Goal: Task Accomplishment & Management: Manage account settings

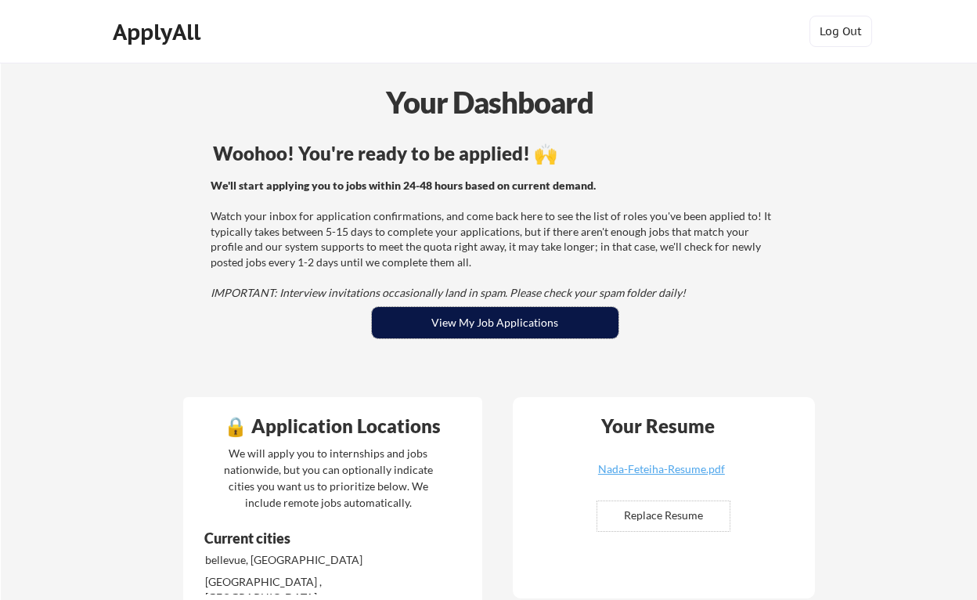
click at [590, 318] on button "View My Job Applications" at bounding box center [495, 322] width 247 height 31
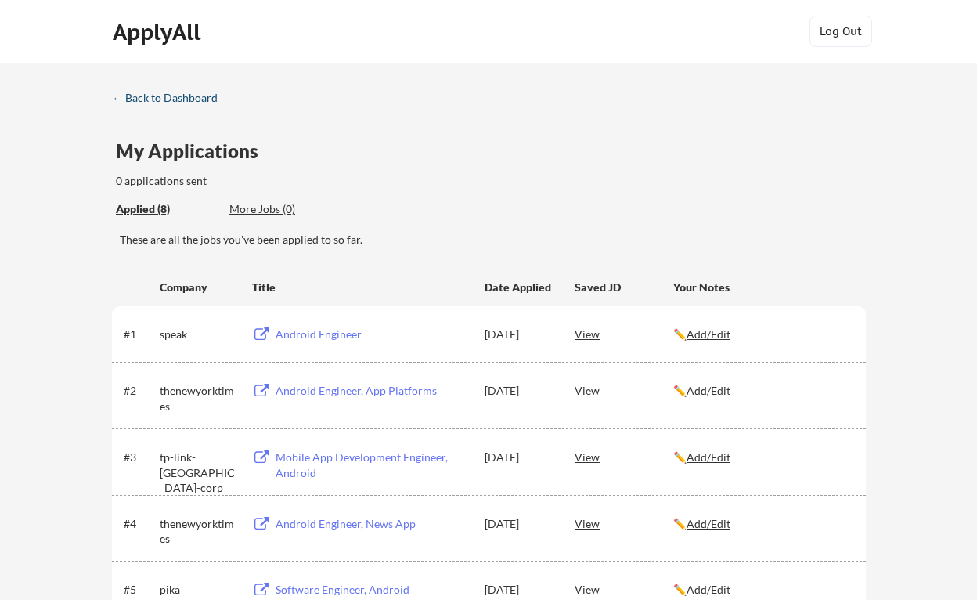
click at [196, 97] on div "← Back to Dashboard" at bounding box center [170, 97] width 117 height 11
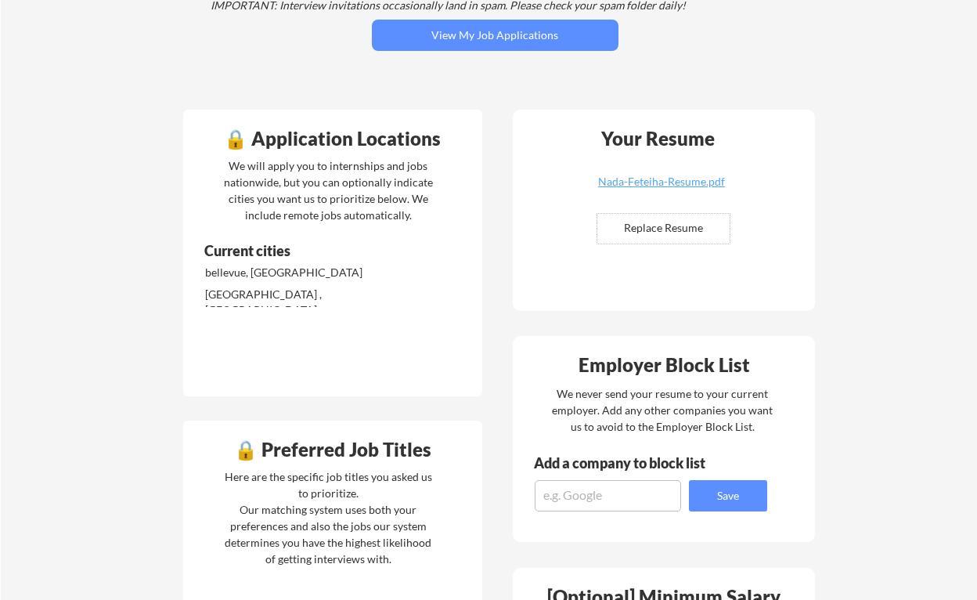
scroll to position [298, 0]
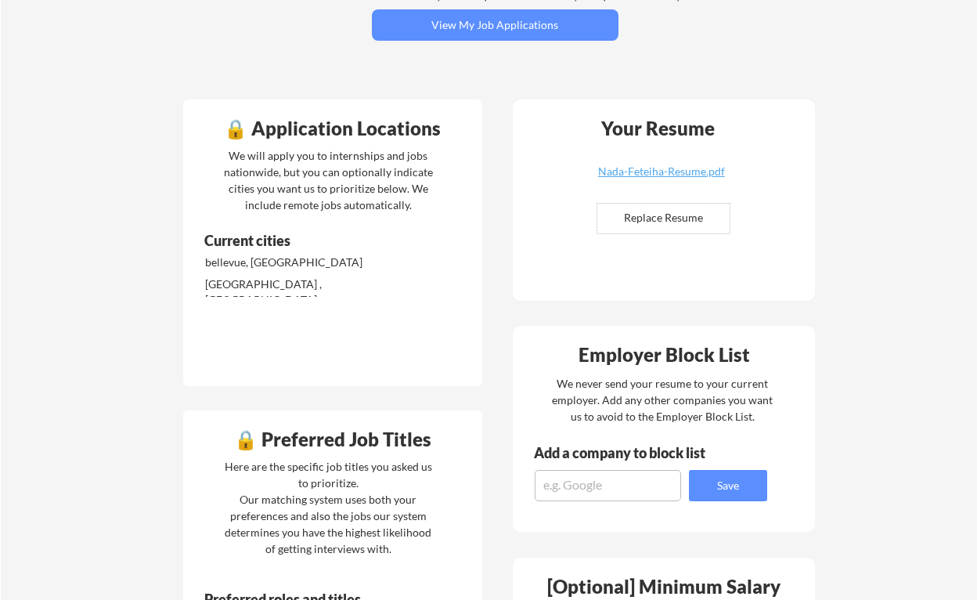
click at [635, 225] on input "file" at bounding box center [664, 219] width 132 height 30
type input "C:\fakepath\Nada-Feteiha-Resume.pdf"
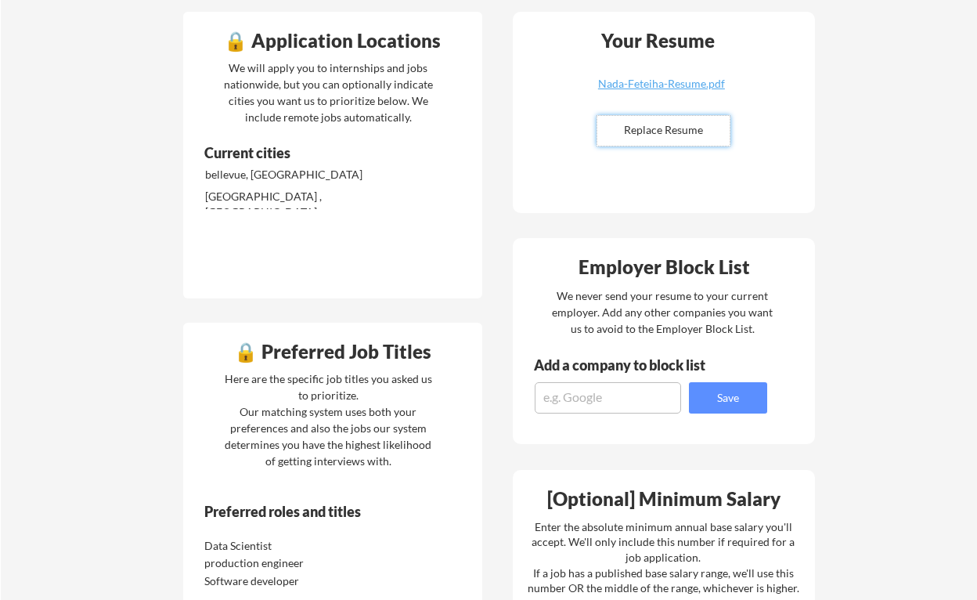
scroll to position [264, 0]
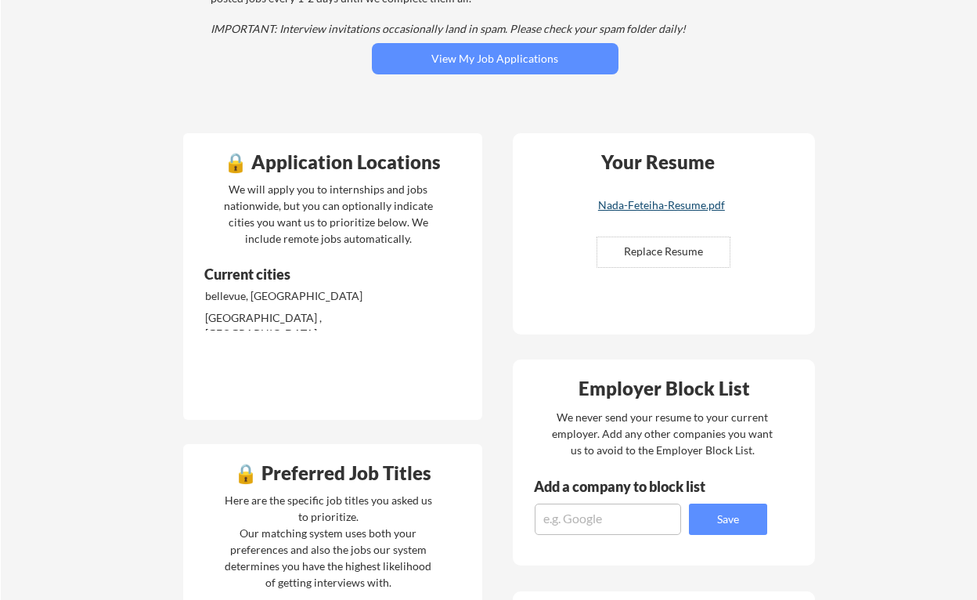
click at [641, 202] on div "Nada-Feteiha-Resume.pdf" at bounding box center [662, 205] width 186 height 11
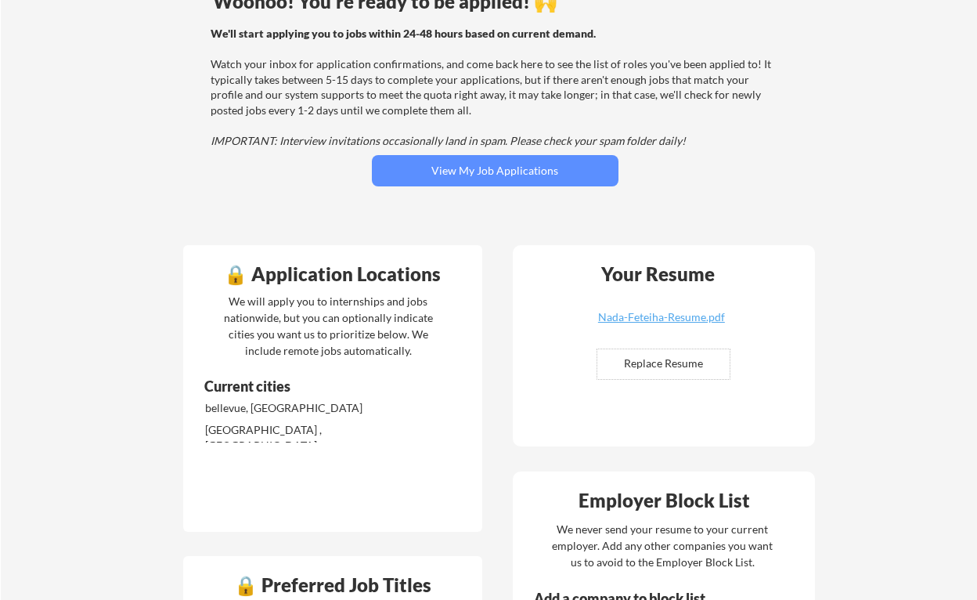
scroll to position [150, 0]
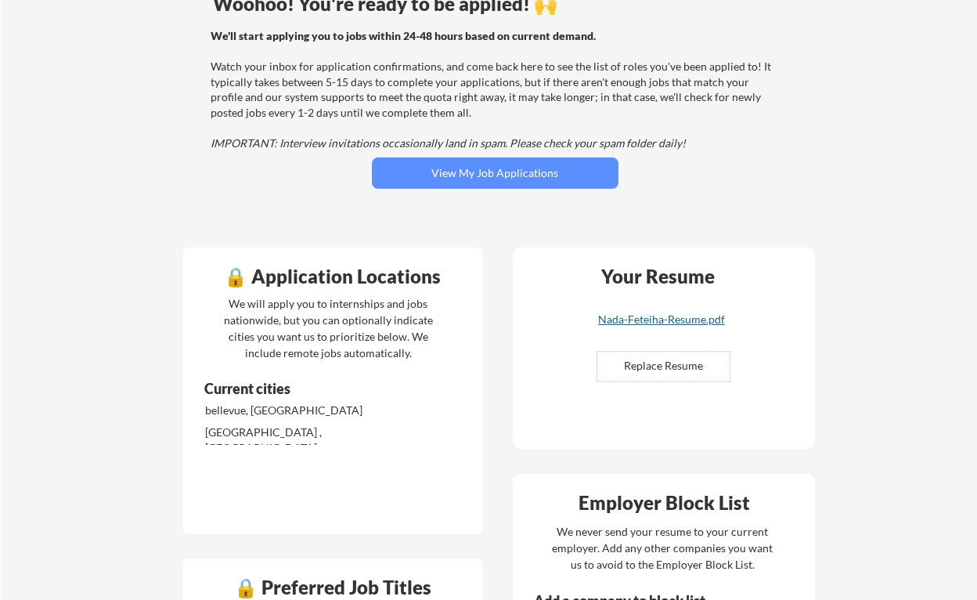
click at [644, 320] on div "Nada-Feteiha-Resume.pdf" at bounding box center [662, 319] width 186 height 11
click at [656, 325] on div "Nada-Feteiha-Resume.pdf" at bounding box center [662, 319] width 186 height 11
